Goal: Learn about a topic

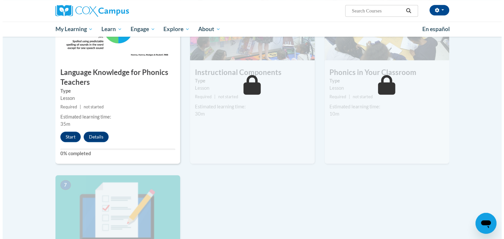
scroll to position [347, 0]
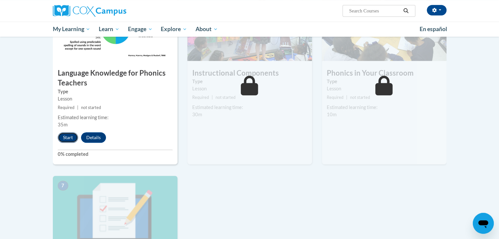
click at [71, 136] on button "Start" at bounding box center [68, 137] width 20 height 10
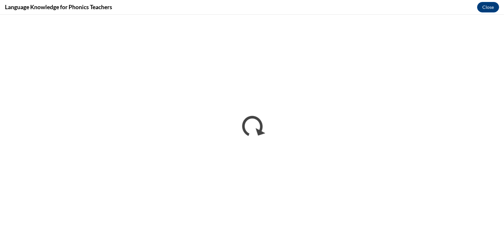
scroll to position [0, 0]
